Goal: Entertainment & Leisure: Consume media (video, audio)

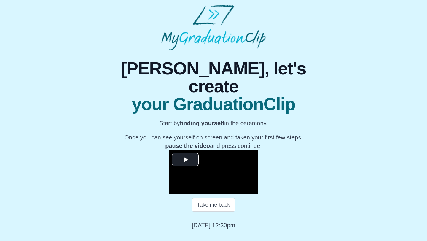
scroll to position [51, 0]
click at [185, 160] on span "Video Player" at bounding box center [185, 160] width 0 height 0
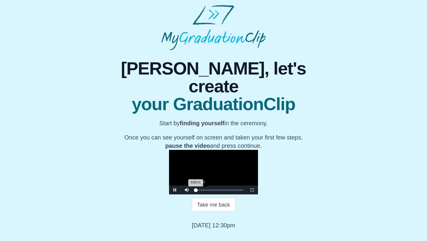
click at [200, 191] on div "0:01:47" at bounding box center [200, 189] width 0 height 1
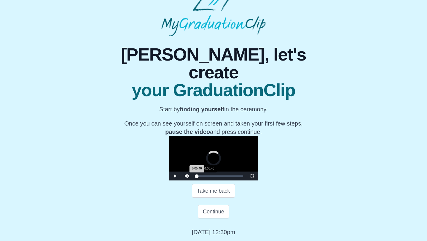
click at [196, 177] on div "Loaded : 0% 0:05:46 0:05:46 Progress : 0%" at bounding box center [219, 175] width 47 height 1
click at [223, 177] on div "0:11:33" at bounding box center [223, 175] width 0 height 1
click at [236, 177] on div "0:17:36" at bounding box center [236, 175] width 0 height 1
click at [252, 176] on span "Video Player" at bounding box center [252, 176] width 0 height 0
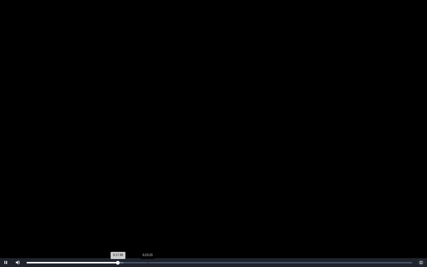
click at [148, 241] on div "Loaded : 0% 0:23:23 0:17:38 Progress : 0%" at bounding box center [220, 262] width 392 height 9
click at [156, 241] on div "Loaded : 0% 0:24:56 0:24:56 Progress : 0%" at bounding box center [220, 262] width 386 height 1
click at [163, 241] on div "Loaded : 0% 0:26:22 0:24:56 Progress : 0%" at bounding box center [220, 262] width 392 height 9
click at [349, 204] on video "Video Player" at bounding box center [213, 133] width 427 height 267
click at [421, 241] on span "Video Player" at bounding box center [421, 263] width 0 height 0
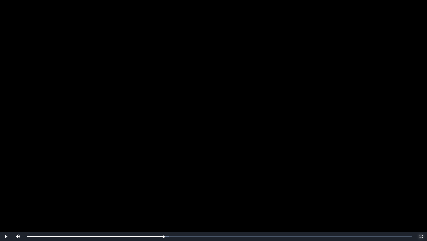
scroll to position [72, 0]
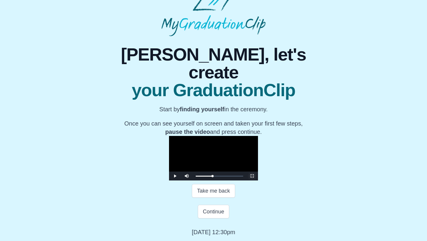
click at [252, 176] on span "Video Player" at bounding box center [252, 176] width 0 height 0
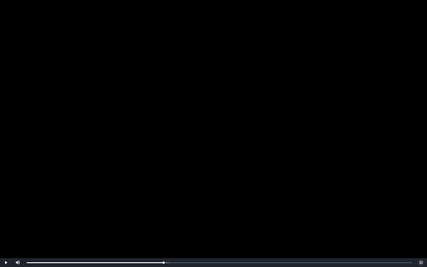
click at [421, 241] on span "Video Player" at bounding box center [421, 263] width 0 height 0
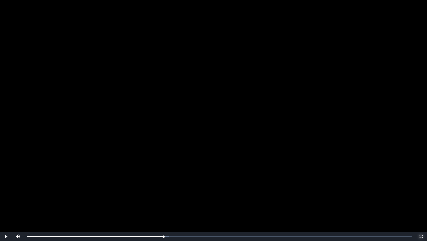
scroll to position [49, 0]
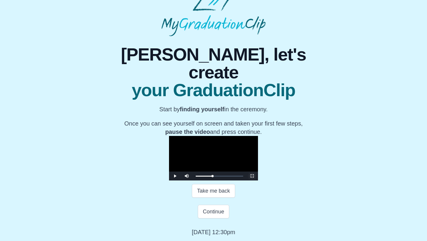
click at [252, 176] on span "Video Player" at bounding box center [252, 176] width 0 height 0
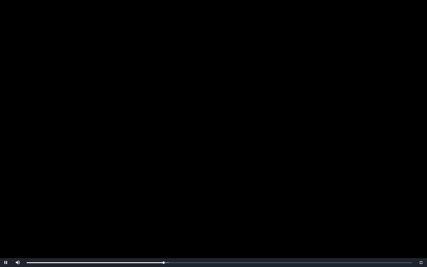
click at [98, 228] on video "Video Player" at bounding box center [213, 133] width 427 height 267
click at [168, 241] on div "Loaded : 0% 0:27:20 0:26:29 Progress : 0%" at bounding box center [220, 262] width 386 height 1
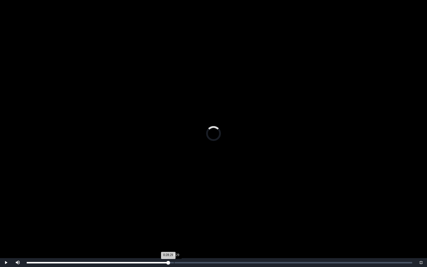
click at [174, 241] on div "Loaded : 0% 0:28:29 0:28:29 Progress : 0%" at bounding box center [220, 262] width 386 height 1
click at [183, 241] on div "0:30:05" at bounding box center [182, 262] width 0 height 1
click at [190, 241] on div "0:31:31" at bounding box center [190, 262] width 0 height 1
click at [198, 241] on div "0:33:04" at bounding box center [198, 262] width 0 height 1
click at [205, 241] on div "0:34:23" at bounding box center [205, 262] width 0 height 1
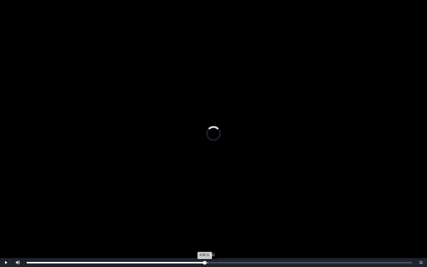
click at [210, 241] on div "0:35:22" at bounding box center [210, 262] width 0 height 1
click at [217, 241] on div "0:36:47" at bounding box center [217, 262] width 0 height 1
click at [225, 241] on div "0:38:17" at bounding box center [225, 262] width 0 height 1
click at [237, 241] on div "0:40:38" at bounding box center [237, 262] width 0 height 1
click at [247, 241] on div "Loaded : 0% 0:42:28 0:40:39 Progress : 0%" at bounding box center [220, 262] width 386 height 1
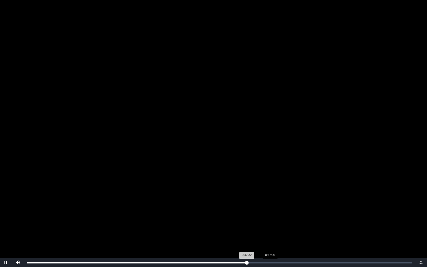
click at [270, 241] on div "Loaded : 0% 0:47:00 0:42:32 Progress : 0%" at bounding box center [220, 262] width 392 height 9
click at [144, 241] on div "0:22:38" at bounding box center [144, 262] width 0 height 1
click at [151, 241] on div "Loaded : 0% 0:23:54 0:22:39 Progress : 0%" at bounding box center [220, 262] width 392 height 9
click at [157, 241] on div "Loaded : 0% 0:24:52 0:23:58 Progress : 0%" at bounding box center [220, 262] width 386 height 1
click at [163, 241] on div "Loaded : 0% 0:26:22 0:26:22 Progress : 0%" at bounding box center [220, 262] width 392 height 9
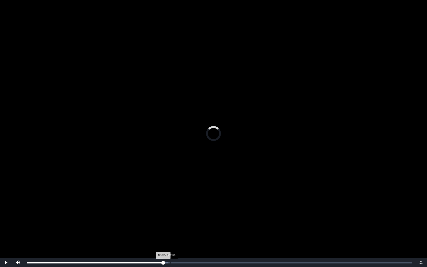
click at [170, 241] on div "Loaded : 0% 0:27:44 0:26:23 Progress : 0%" at bounding box center [220, 262] width 386 height 1
click at [177, 241] on div "Loaded : 0% 0:28:56 0:28:56 Progress : 0%" at bounding box center [220, 262] width 386 height 1
click at [183, 241] on div "Loaded : 0% 0:30:09 0:30:09 Progress : 0%" at bounding box center [220, 262] width 386 height 1
click at [192, 241] on div "Loaded : 0% 0:31:55 0:30:09 Progress : 0%" at bounding box center [220, 262] width 386 height 1
click at [147, 241] on div "Loaded : 0% 0:23:12 0:31:58 Progress : 0%" at bounding box center [220, 262] width 392 height 9
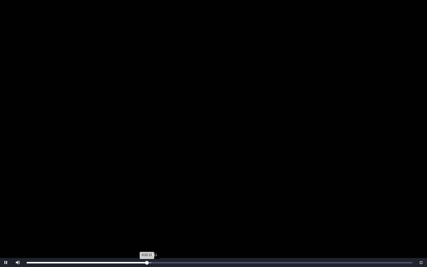
click at [152, 241] on div "Loaded : 0% 0:24:11 0:23:13 Progress : 0%" at bounding box center [220, 262] width 392 height 9
click at [160, 241] on div "Loaded : 0% 0:25:47 0:25:47 Progress : 0%" at bounding box center [220, 262] width 386 height 1
click at [166, 241] on div "Loaded : 0% 0:26:46 0:25:49 Progress : 0%" at bounding box center [220, 262] width 392 height 9
click at [169, 241] on div "Loaded : 0% 0:27:34 0:27:34 Progress : 0%" at bounding box center [220, 262] width 392 height 9
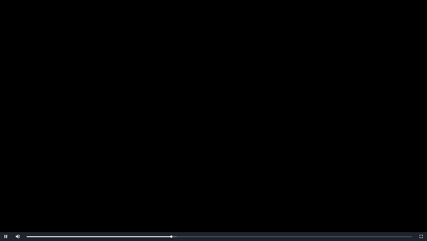
scroll to position [51, 0]
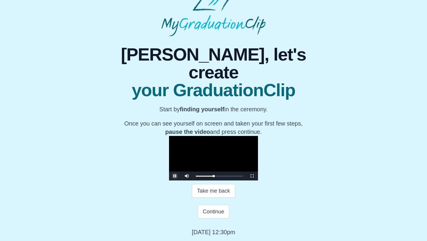
click at [175, 176] on span "Video Player" at bounding box center [175, 176] width 0 height 0
